Goal: Navigation & Orientation: Find specific page/section

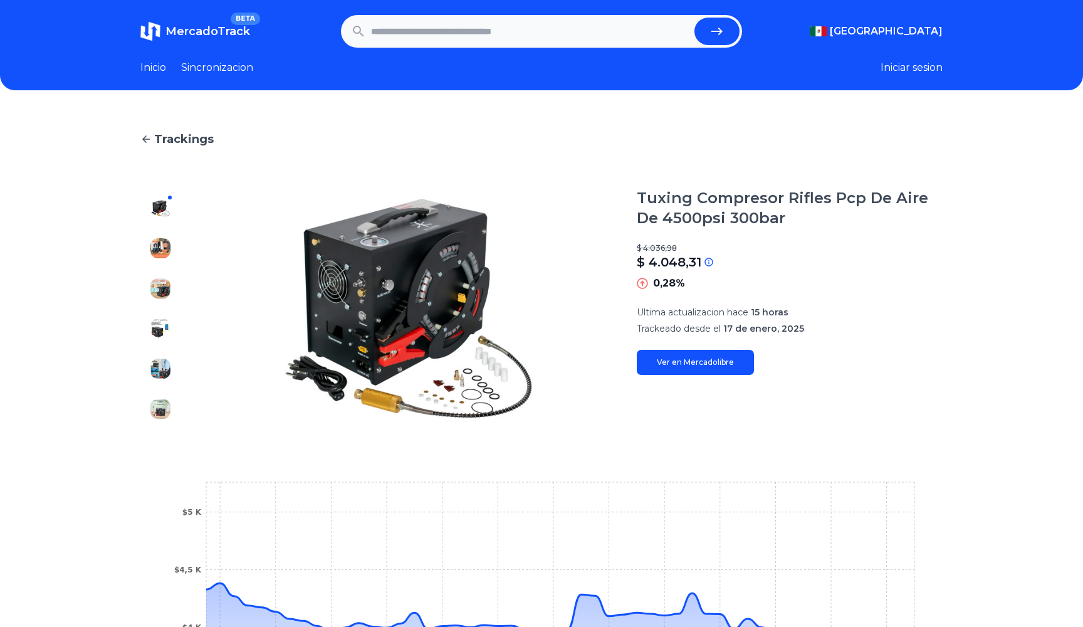
click at [479, 31] on input "text" at bounding box center [530, 32] width 318 height 28
paste input "**********"
click at [694, 18] on button "submit" at bounding box center [716, 32] width 45 height 28
type input "**********"
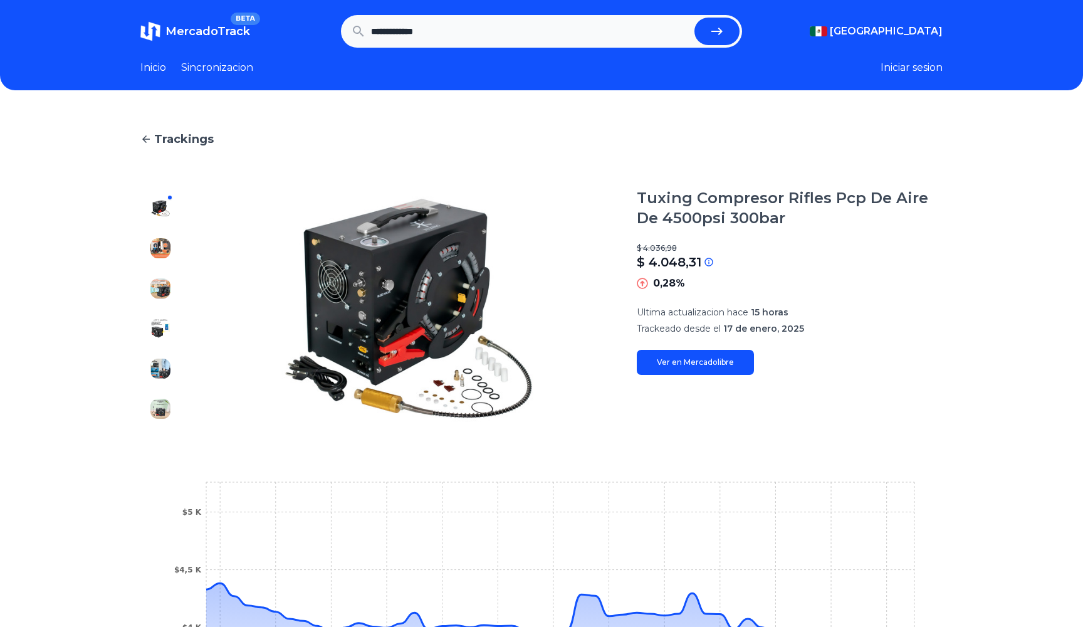
scroll to position [0, 0]
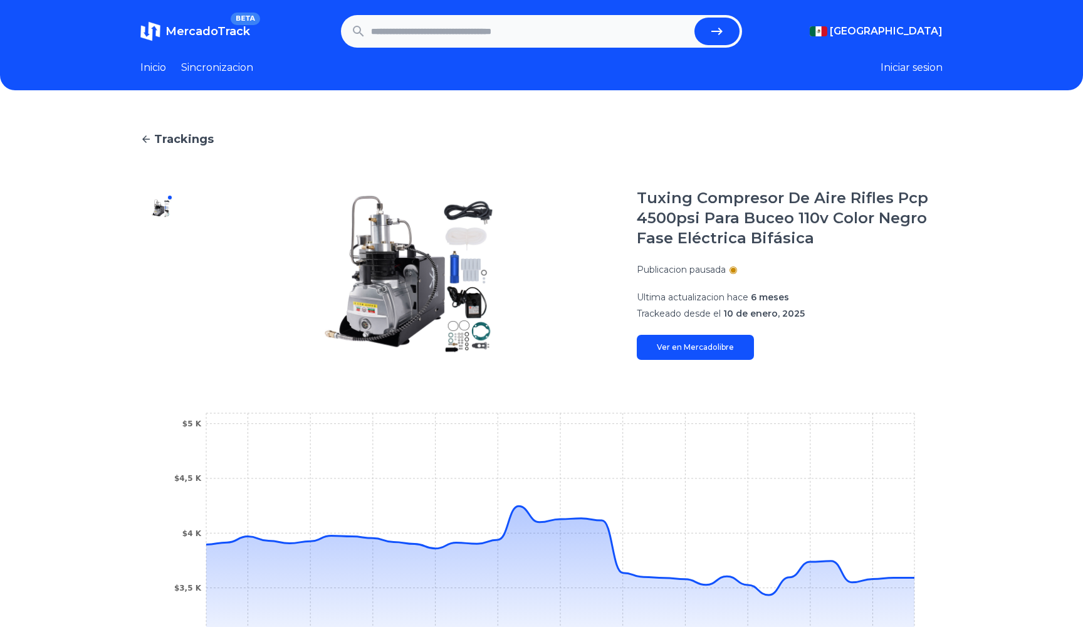
click at [162, 68] on link "Inicio" at bounding box center [153, 67] width 26 height 15
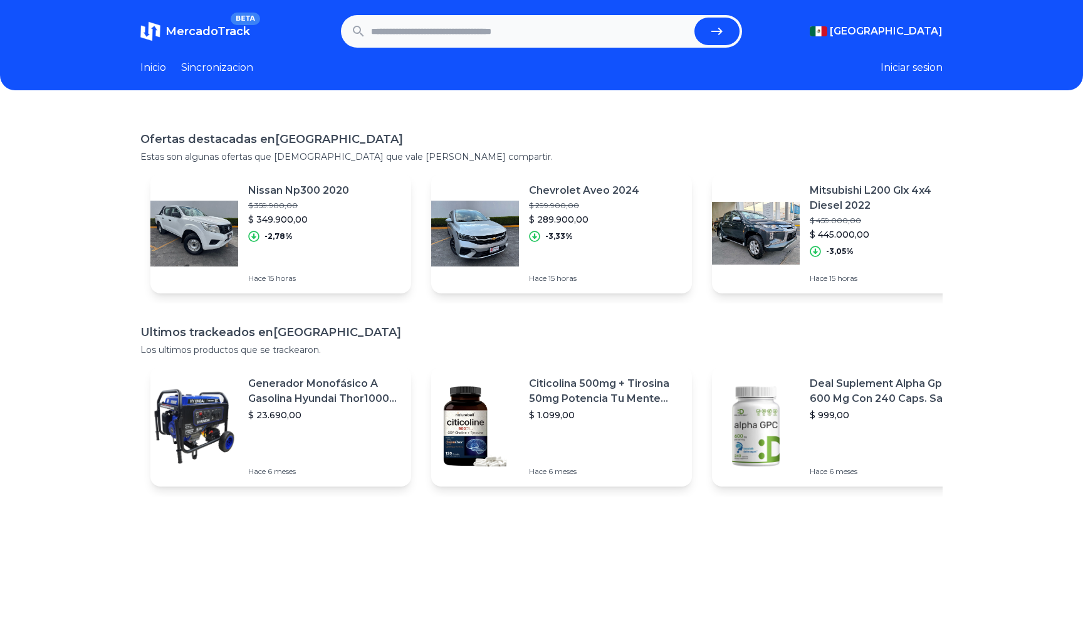
click at [227, 71] on link "Sincronizacion" at bounding box center [217, 67] width 72 height 15
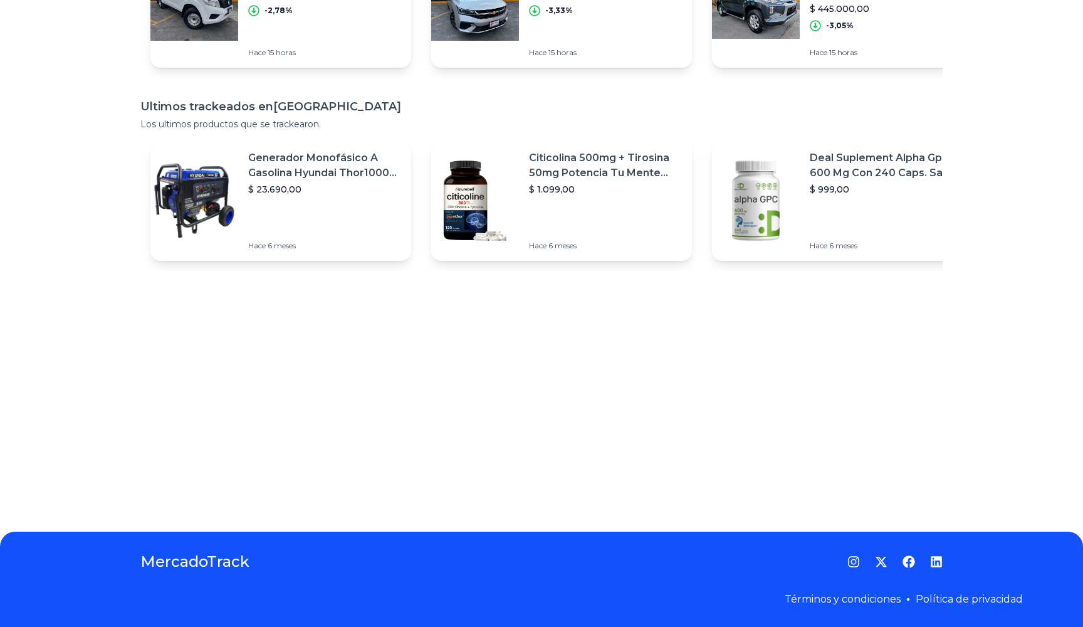
click at [195, 562] on h1 "MercadoTrack" at bounding box center [194, 562] width 109 height 20
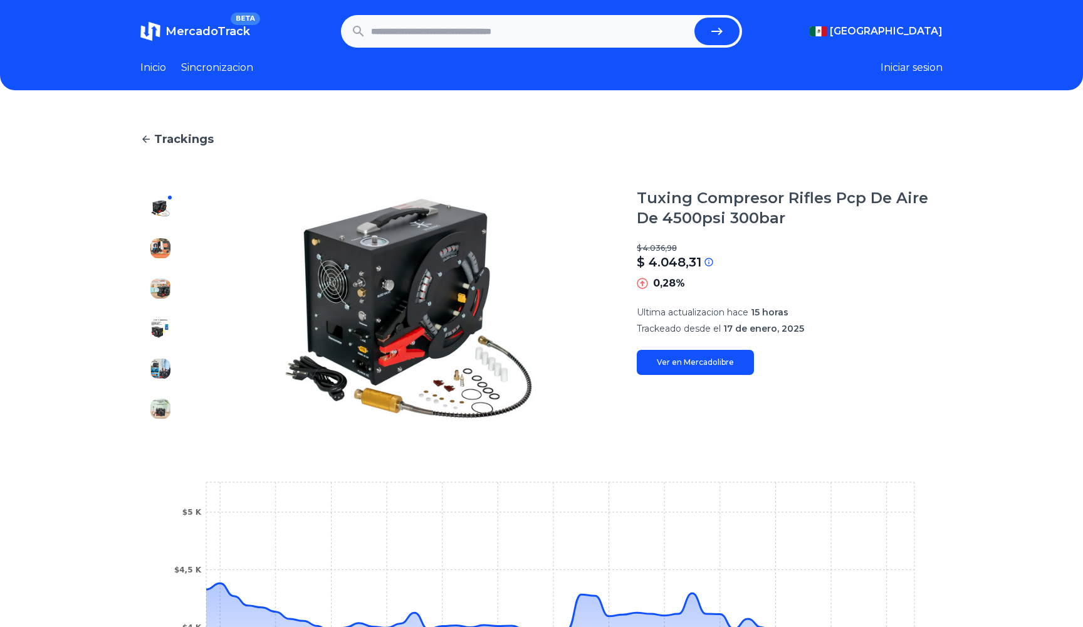
click at [167, 139] on span "Trackings" at bounding box center [184, 139] width 60 height 18
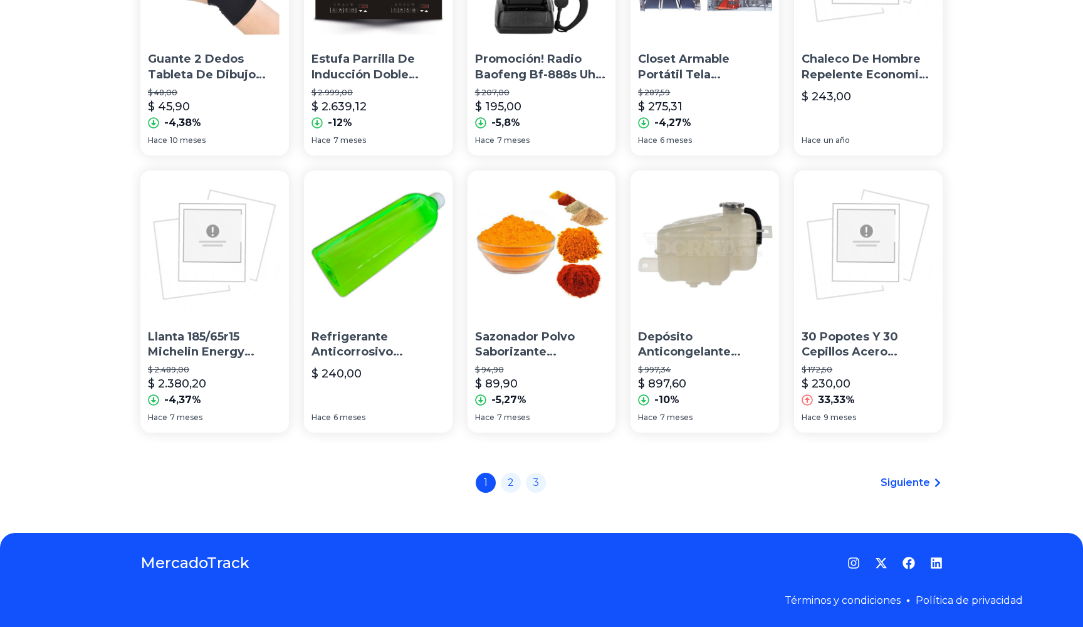
scroll to position [793, 0]
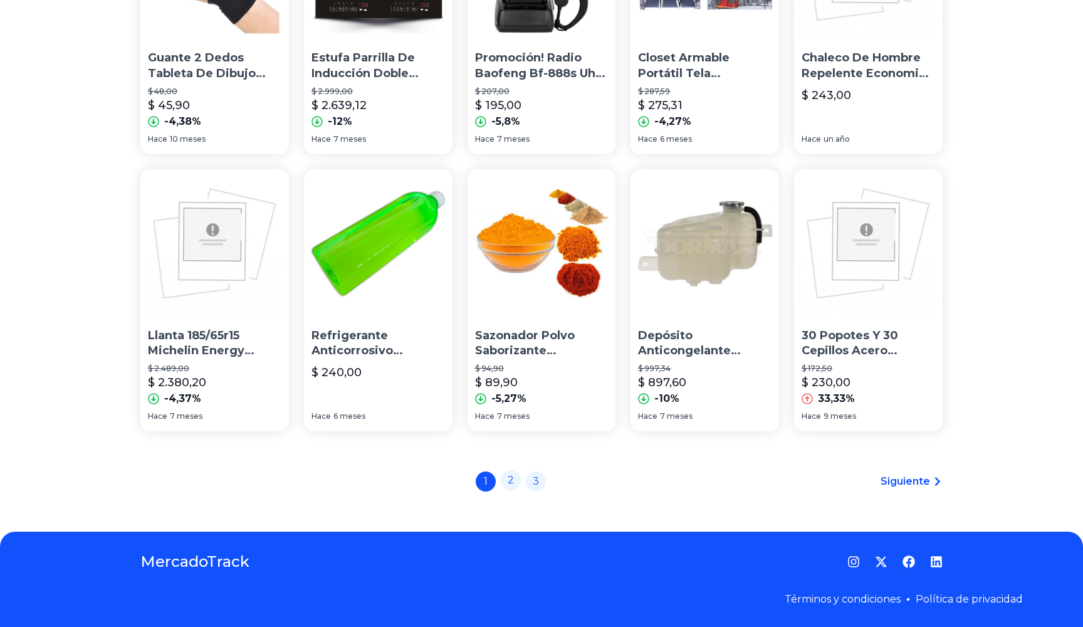
click at [515, 478] on link "2" at bounding box center [511, 480] width 20 height 20
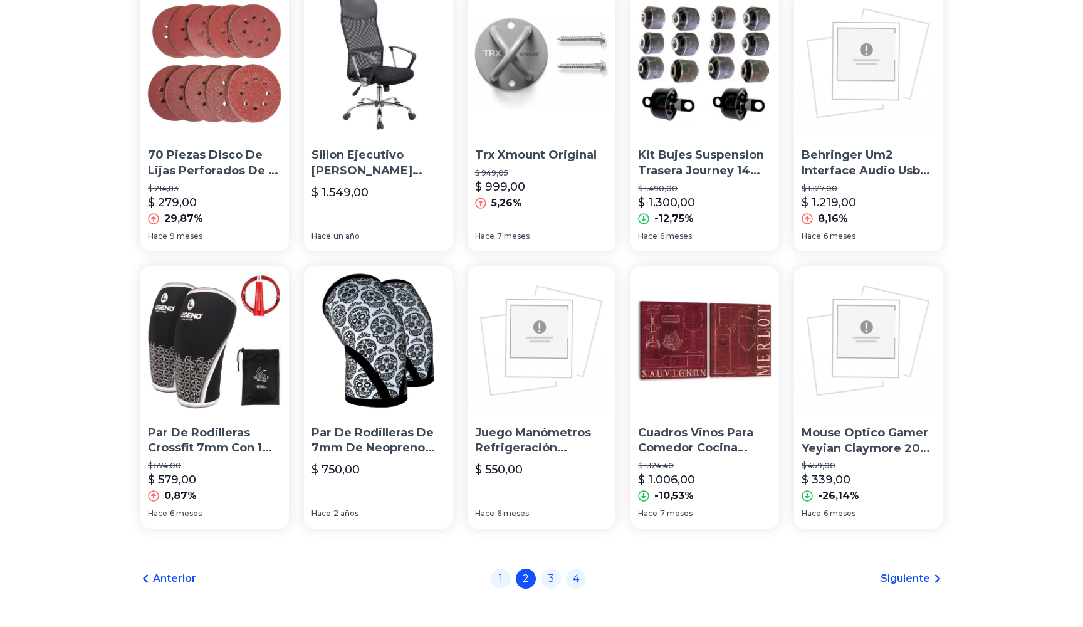
scroll to position [793, 0]
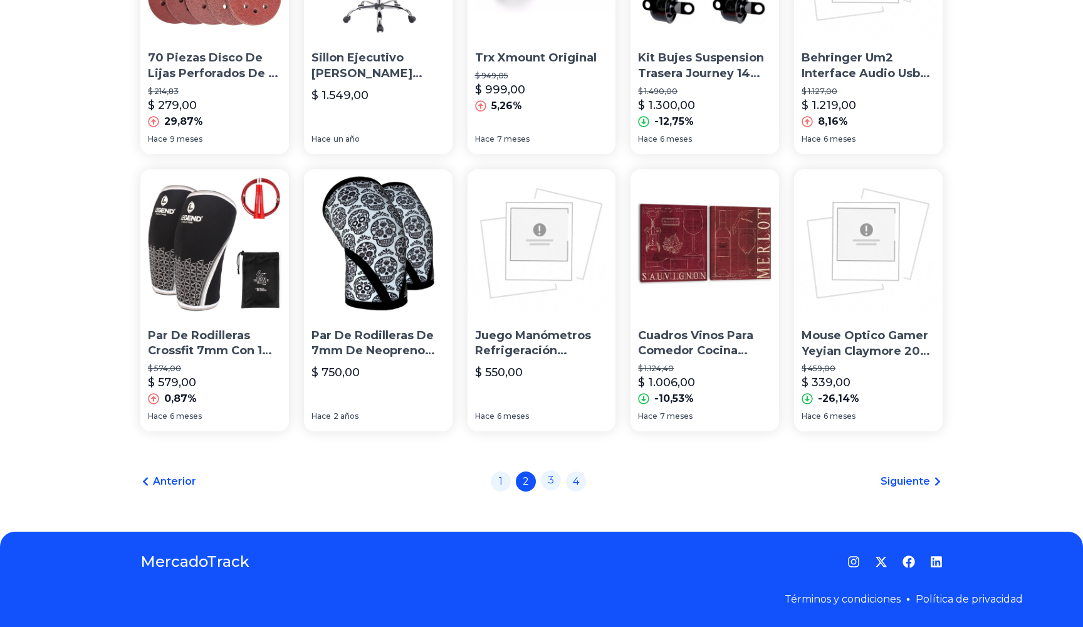
click at [552, 479] on link "3" at bounding box center [551, 480] width 20 height 20
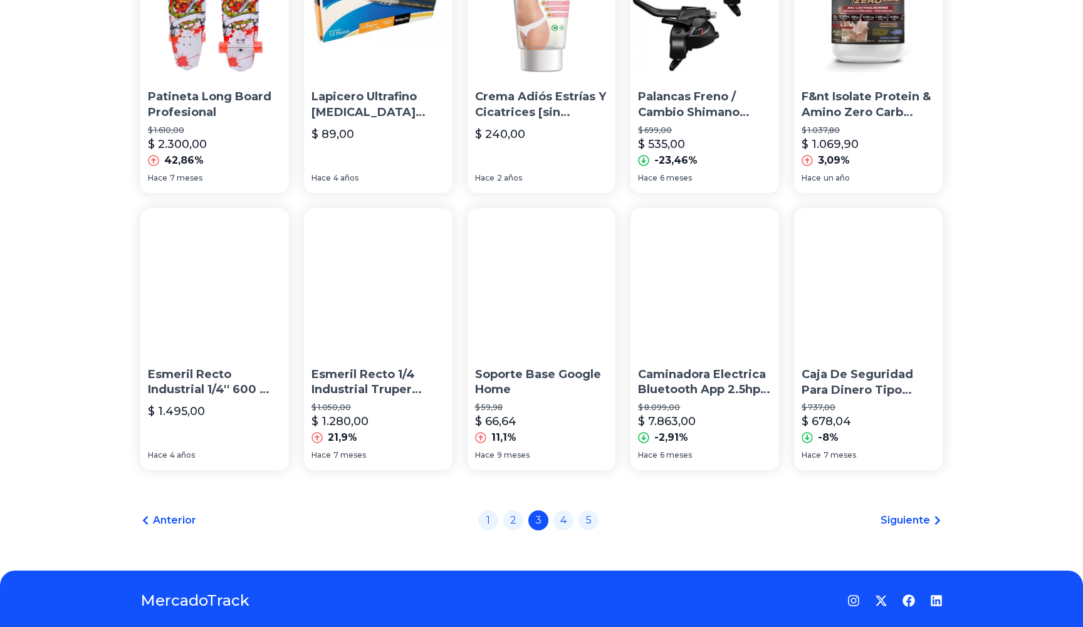
scroll to position [764, 0]
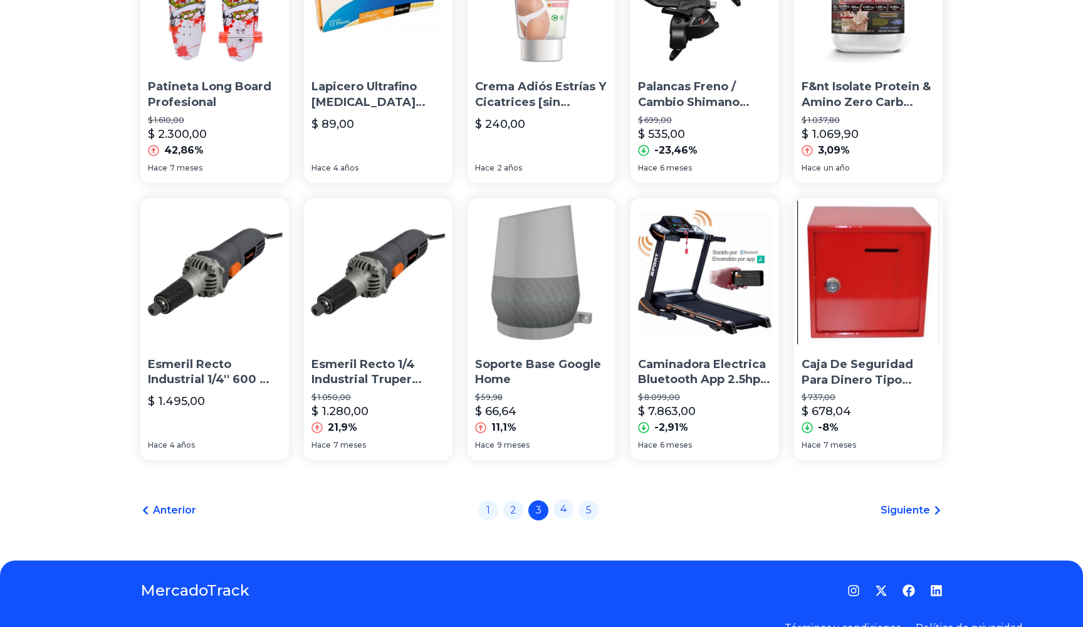
click at [562, 513] on link "4" at bounding box center [563, 509] width 20 height 20
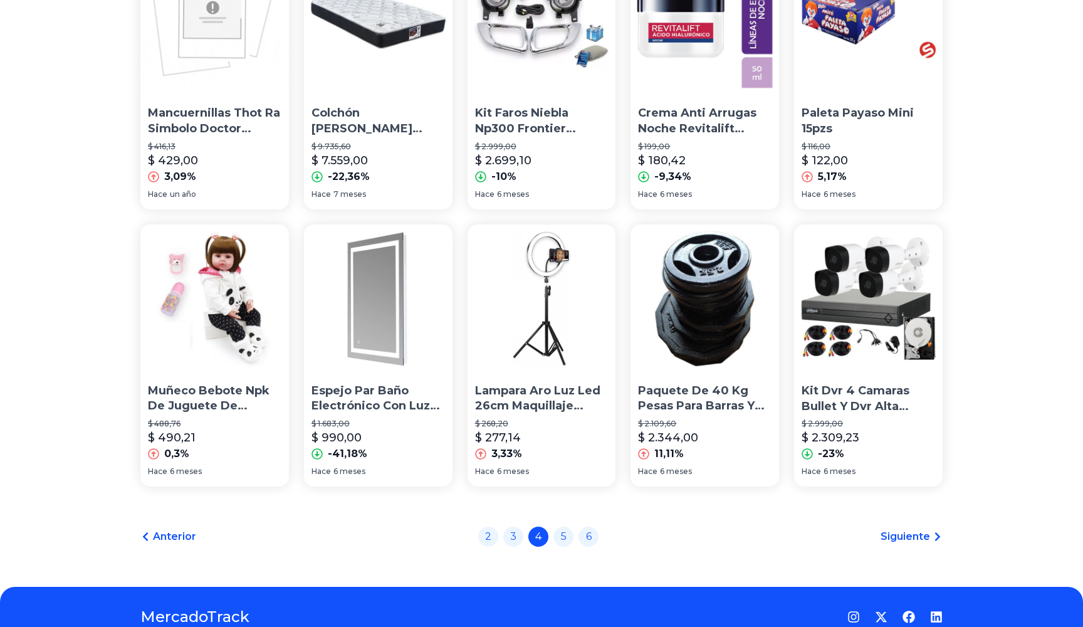
scroll to position [793, 0]
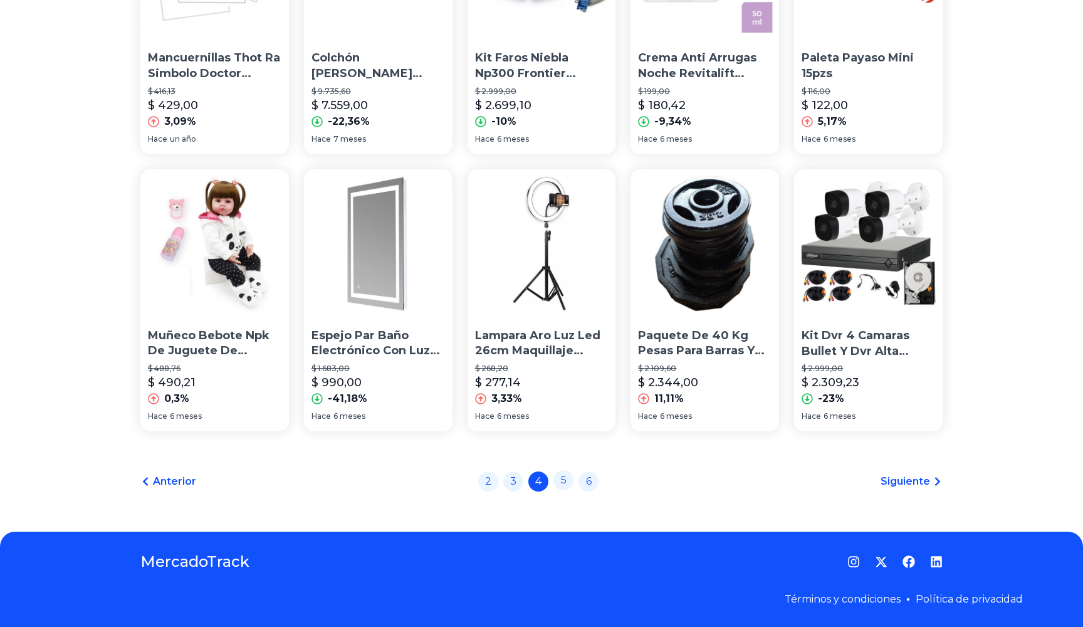
click at [563, 478] on link "5" at bounding box center [563, 480] width 20 height 20
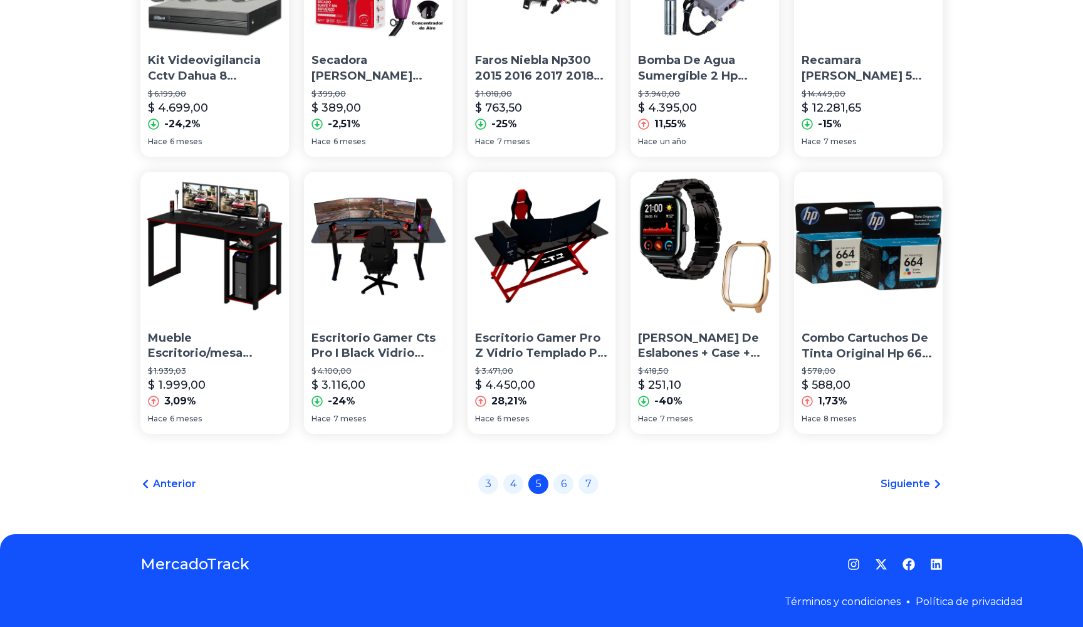
scroll to position [793, 0]
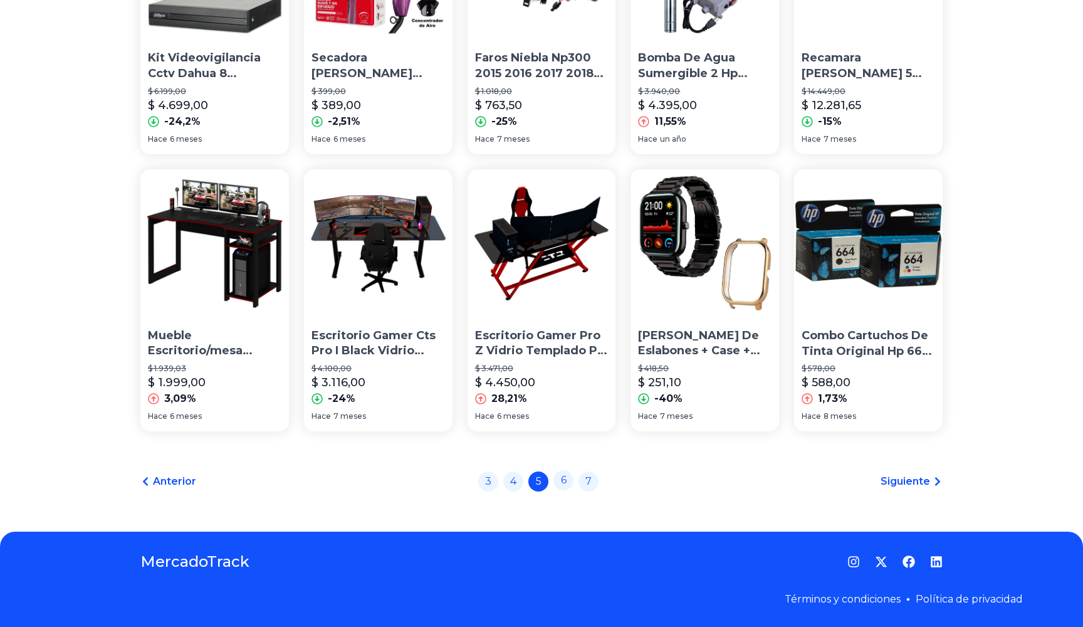
click at [562, 478] on link "6" at bounding box center [563, 480] width 20 height 20
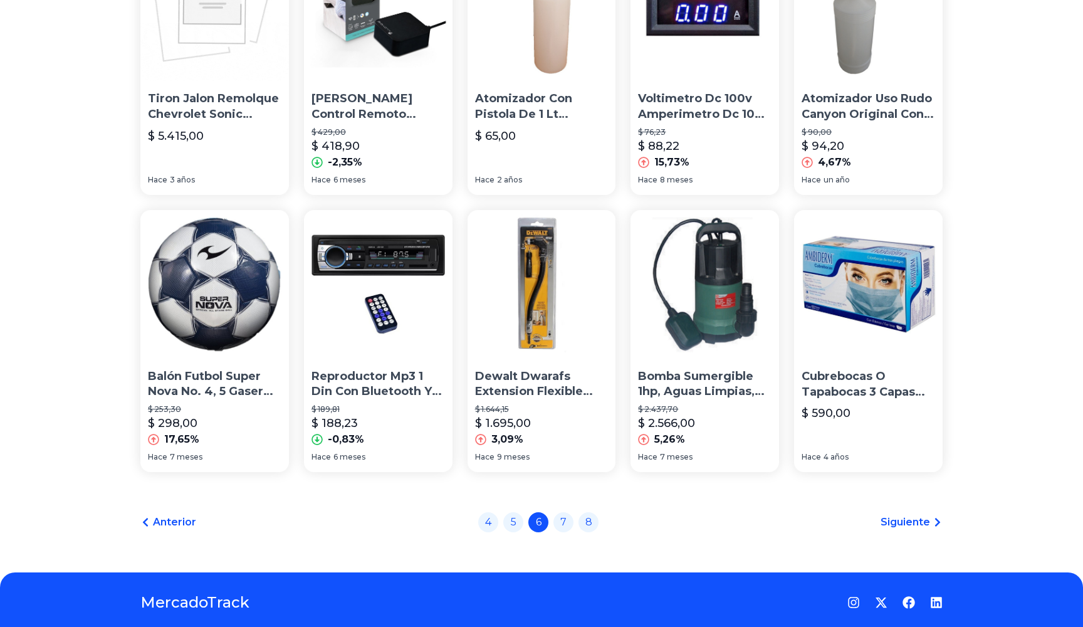
scroll to position [755, 0]
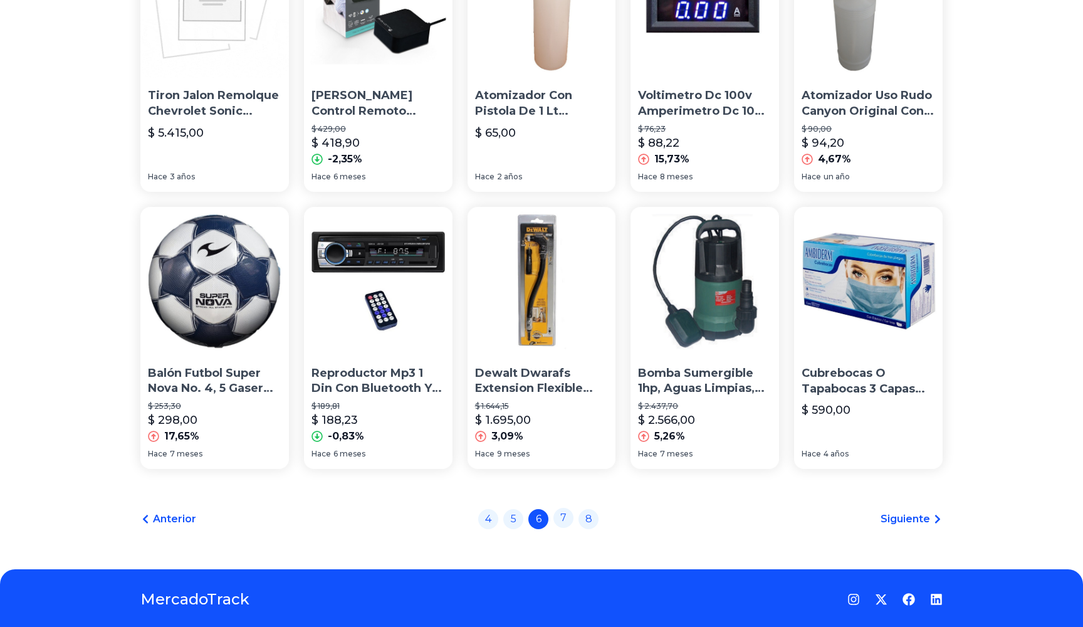
click at [562, 515] on link "7" at bounding box center [563, 518] width 20 height 20
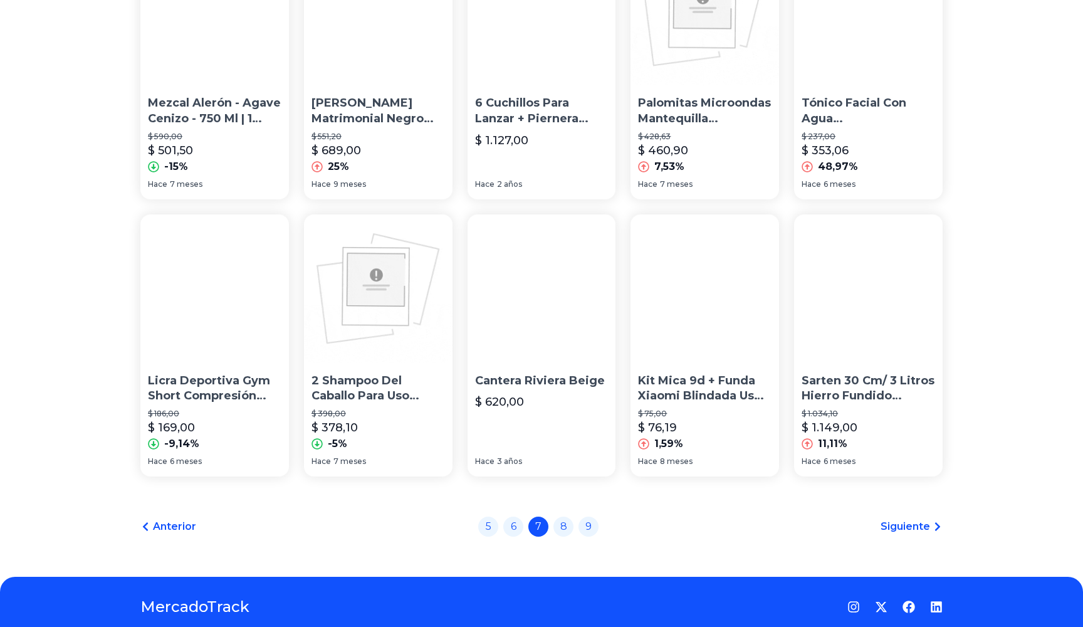
scroll to position [690, 0]
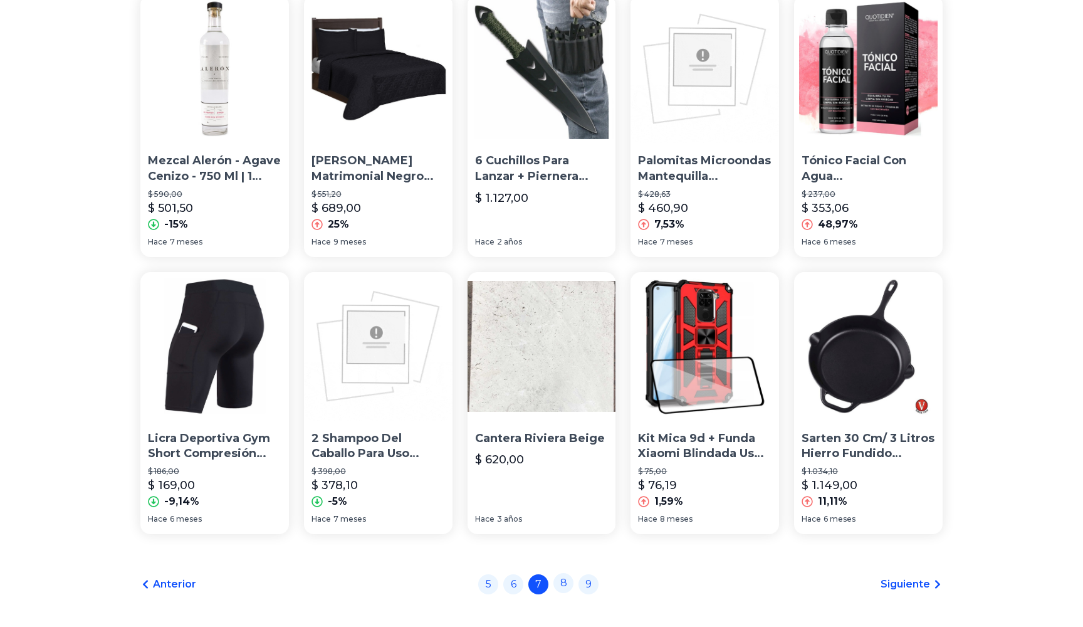
click at [563, 583] on link "8" at bounding box center [563, 583] width 20 height 20
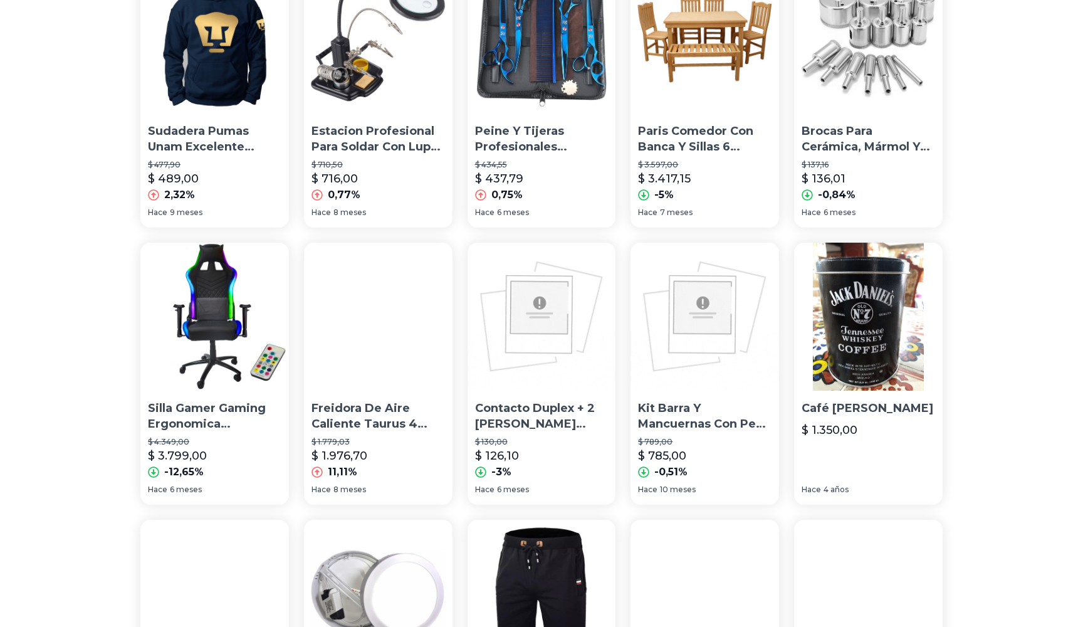
scroll to position [443, 0]
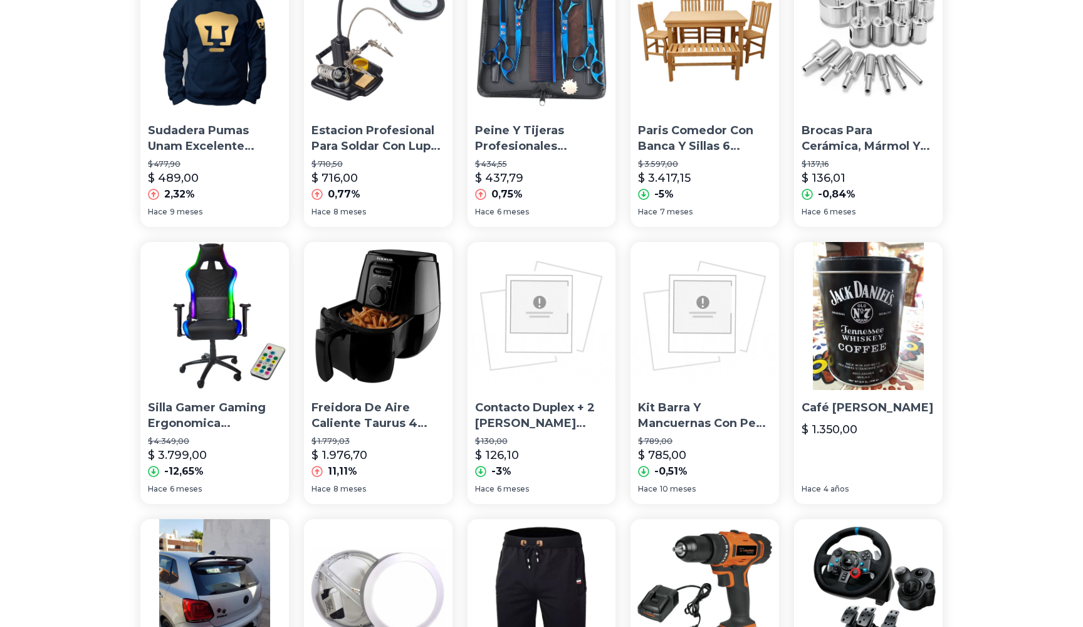
click at [622, 473] on section "Escritorio Minimalista De Madera Moderno Con Repisas P Hogar $ 969,00 $ 1.049,0…" at bounding box center [541, 234] width 802 height 1094
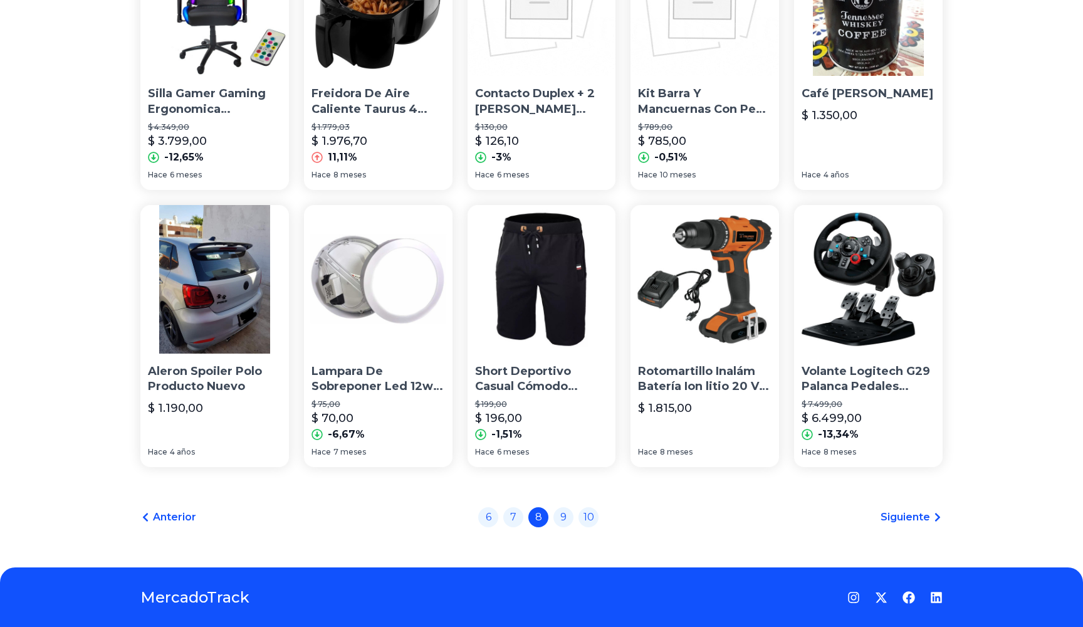
scroll to position [760, 0]
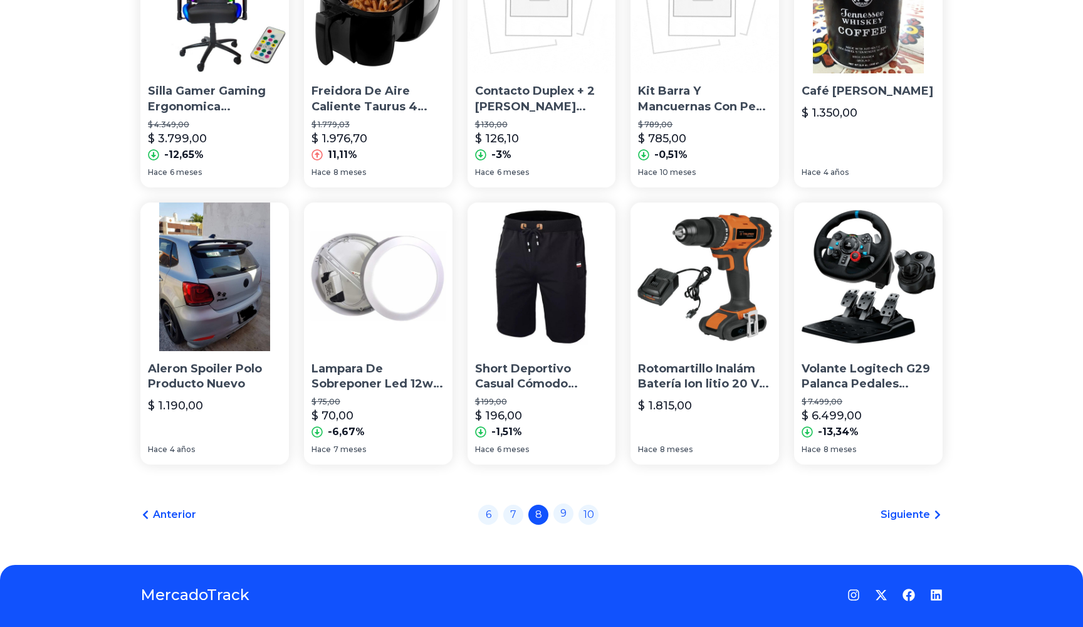
click at [564, 519] on link "9" at bounding box center [563, 513] width 20 height 20
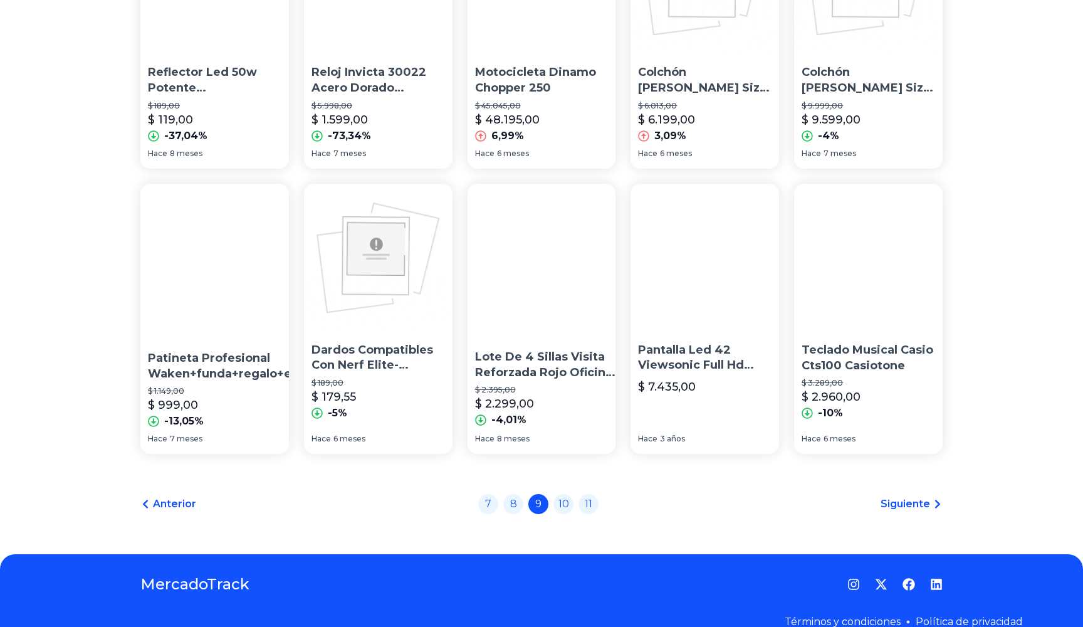
scroll to position [802, 0]
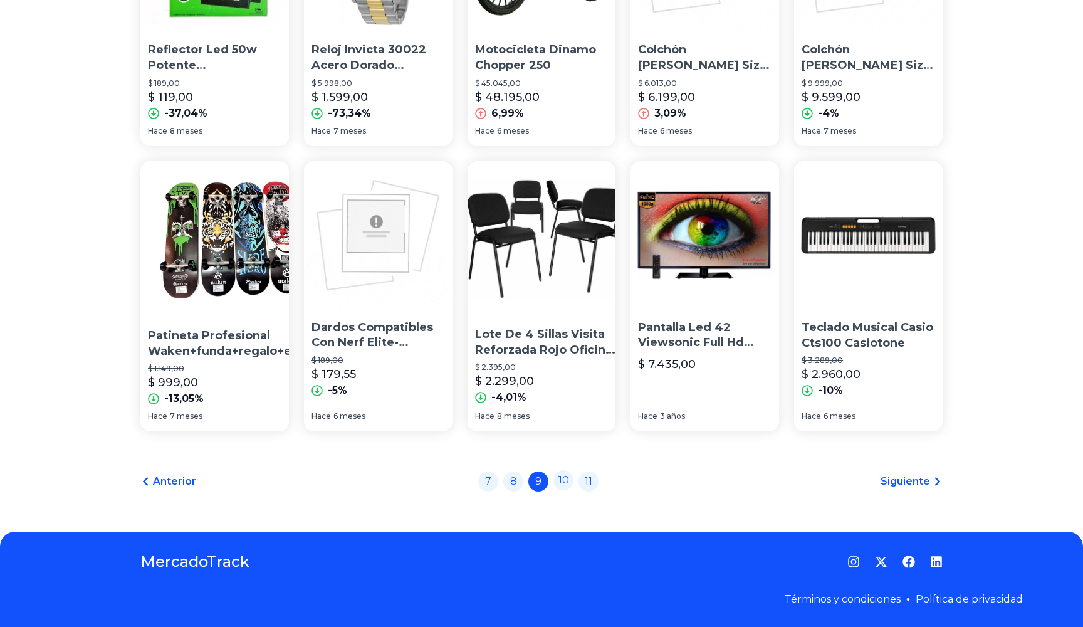
click at [558, 481] on link "10" at bounding box center [563, 480] width 20 height 20
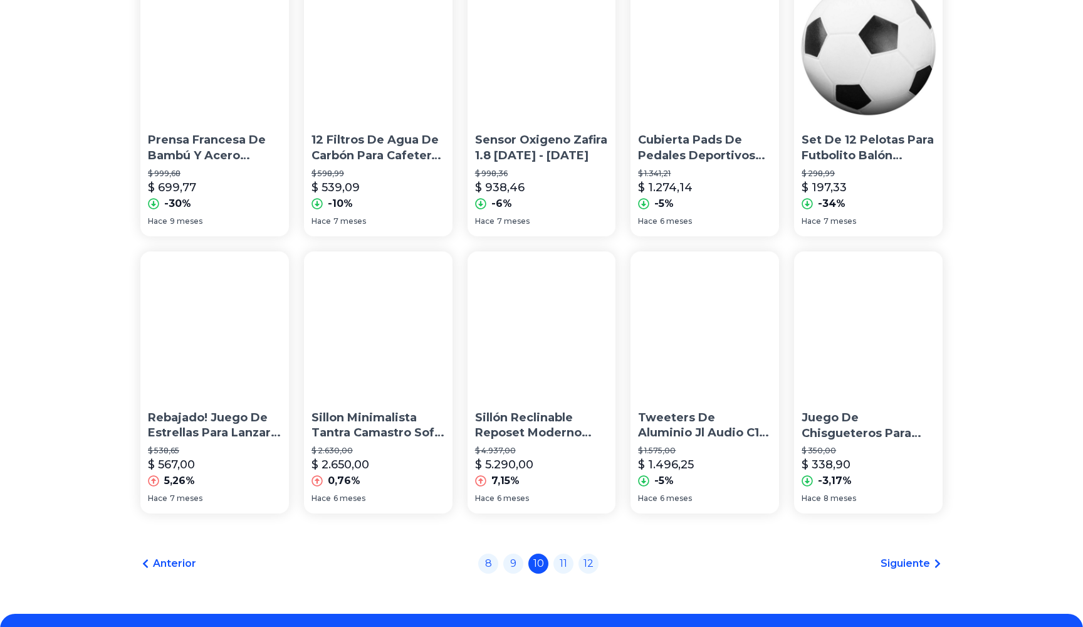
scroll to position [715, 0]
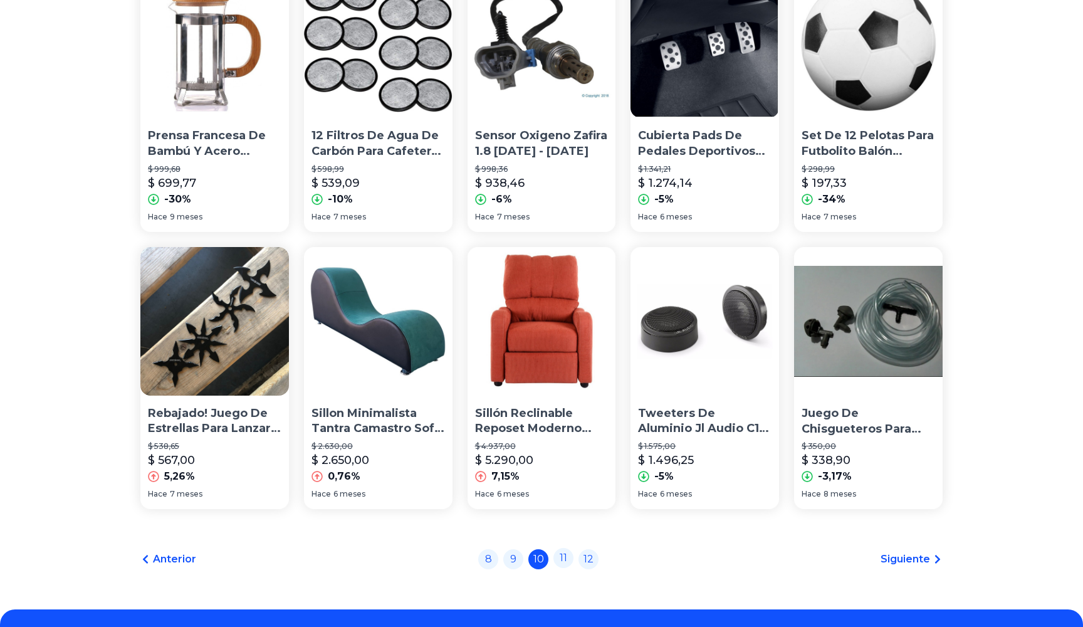
click at [563, 557] on link "11" at bounding box center [563, 558] width 20 height 20
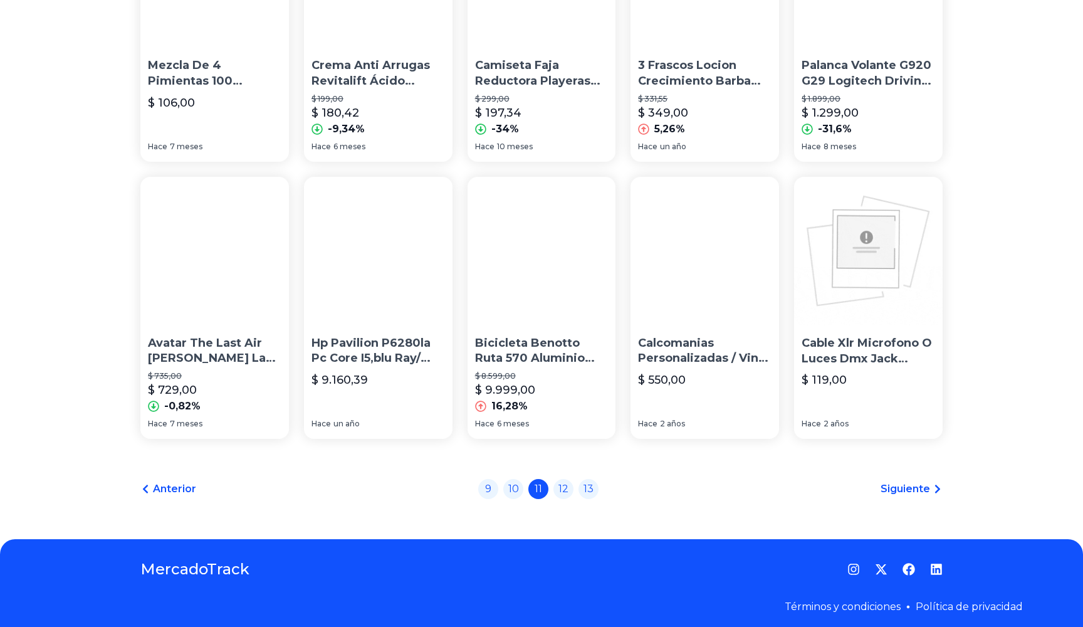
scroll to position [793, 0]
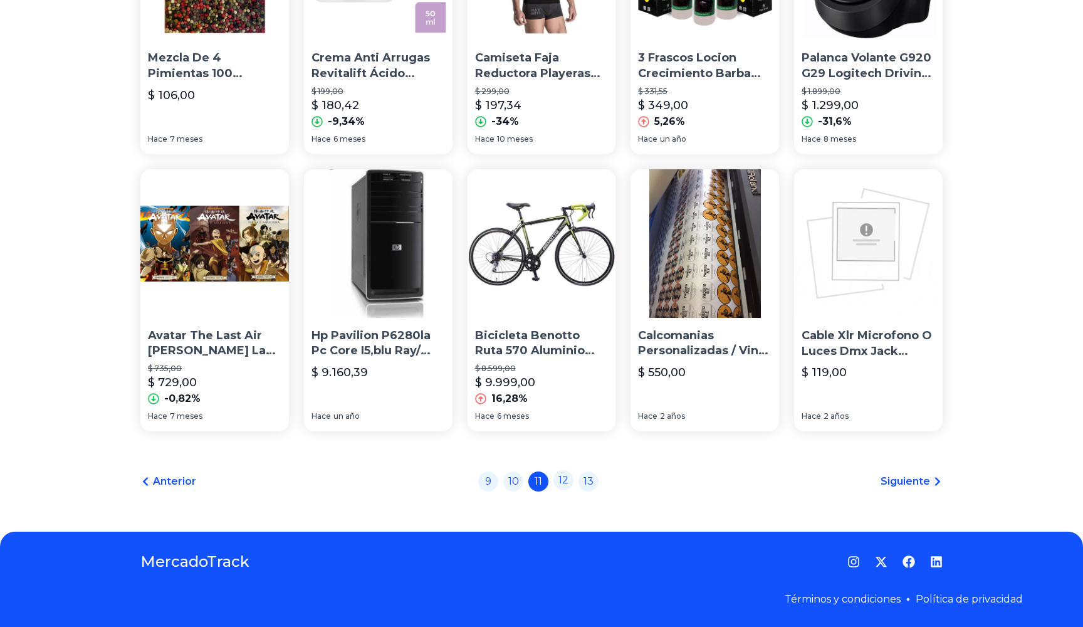
click at [562, 480] on link "12" at bounding box center [563, 480] width 20 height 20
